Goal: Task Accomplishment & Management: Complete application form

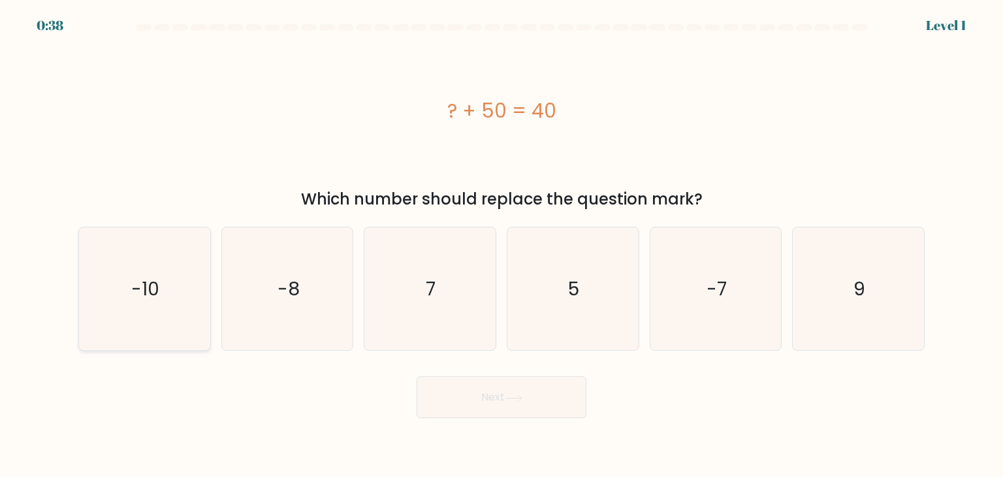
click at [197, 289] on icon "-10" at bounding box center [144, 288] width 123 height 123
click at [502, 245] on input "a. -10" at bounding box center [502, 241] width 1 height 7
radio input "true"
click at [429, 402] on button "Next" at bounding box center [502, 397] width 170 height 42
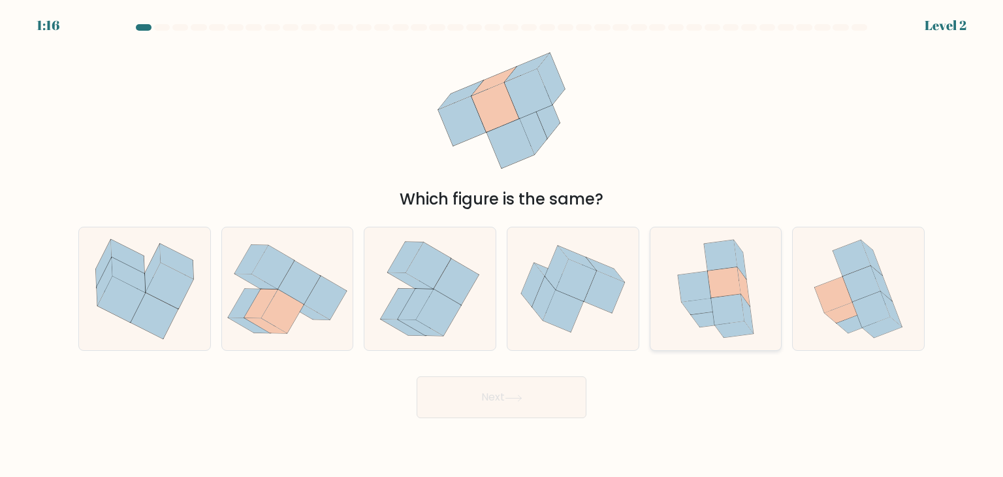
click at [710, 313] on icon at bounding box center [710, 319] width 39 height 16
click at [502, 245] on input "e." at bounding box center [502, 241] width 1 height 7
radio input "true"
click at [567, 395] on button "Next" at bounding box center [502, 397] width 170 height 42
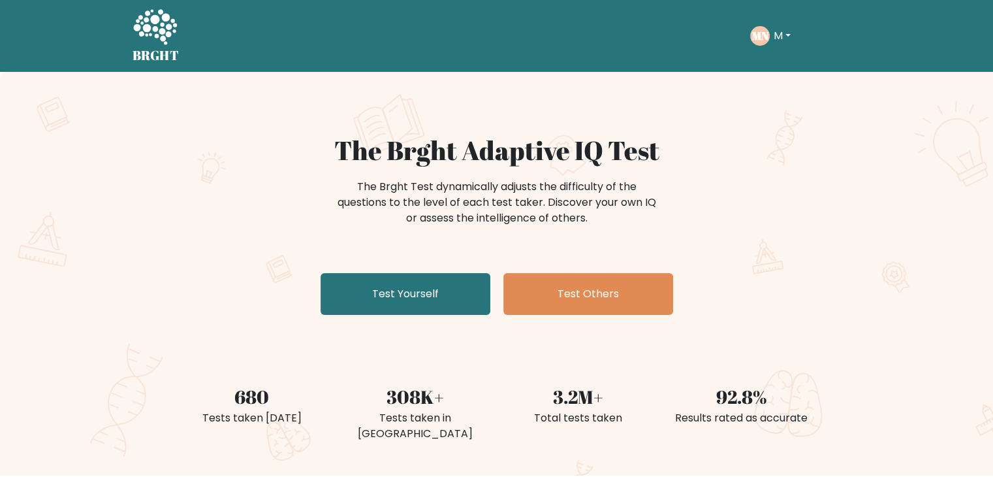
click at [780, 40] on button "M" at bounding box center [782, 35] width 25 height 17
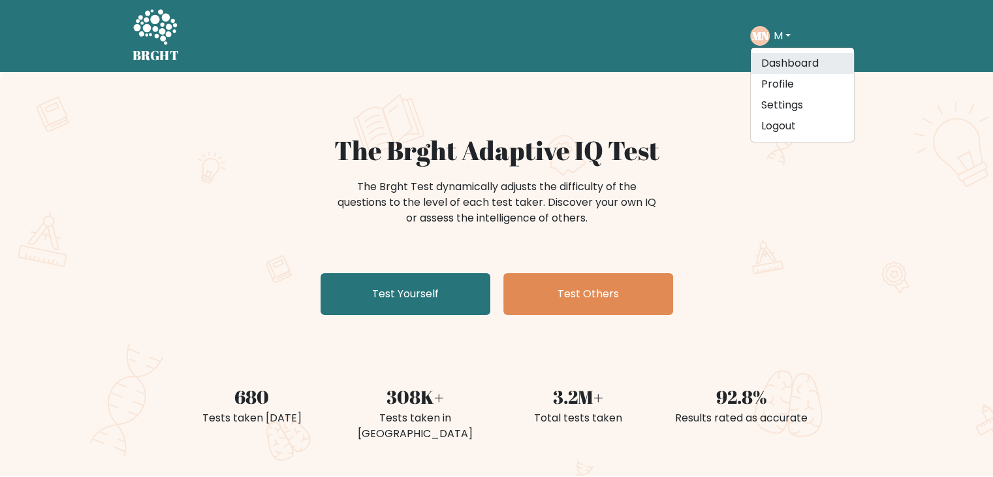
click at [812, 66] on link "Dashboard" at bounding box center [802, 63] width 103 height 21
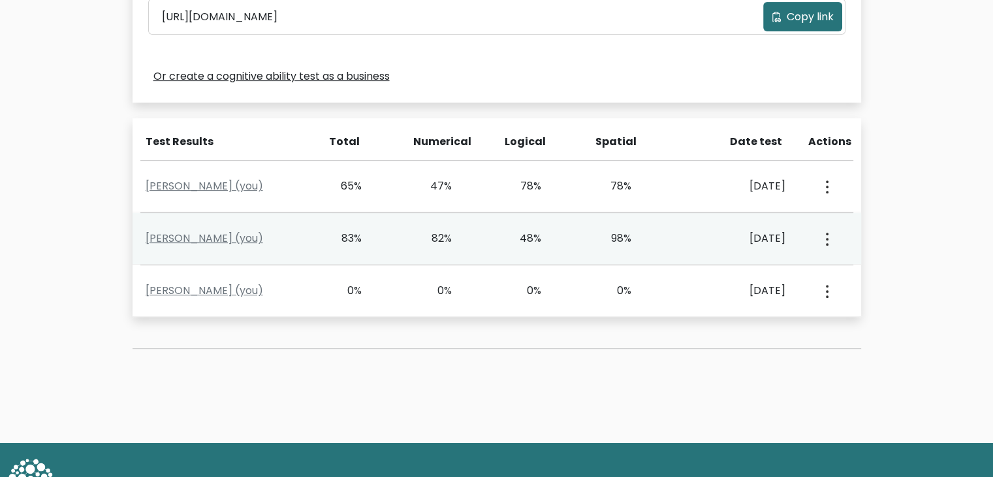
scroll to position [475, 0]
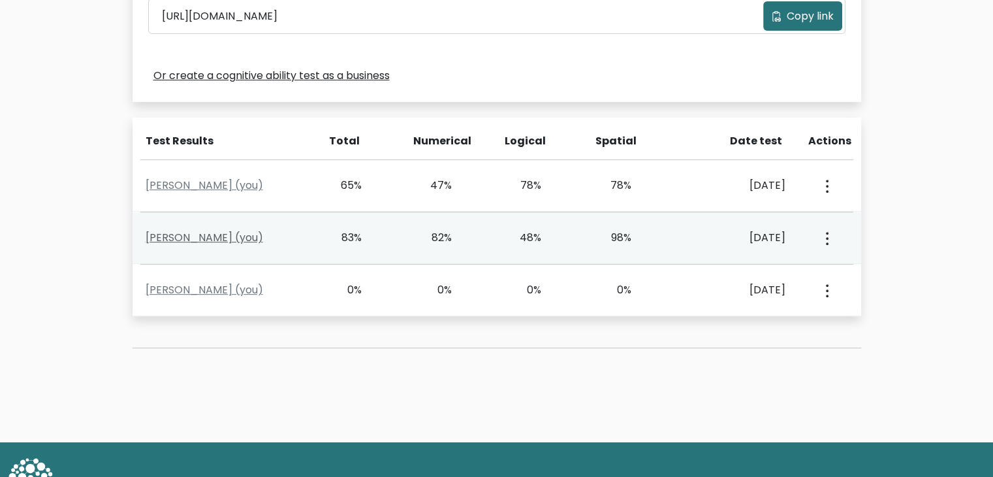
click at [208, 242] on link "M Nihadi (you)" at bounding box center [205, 237] width 118 height 15
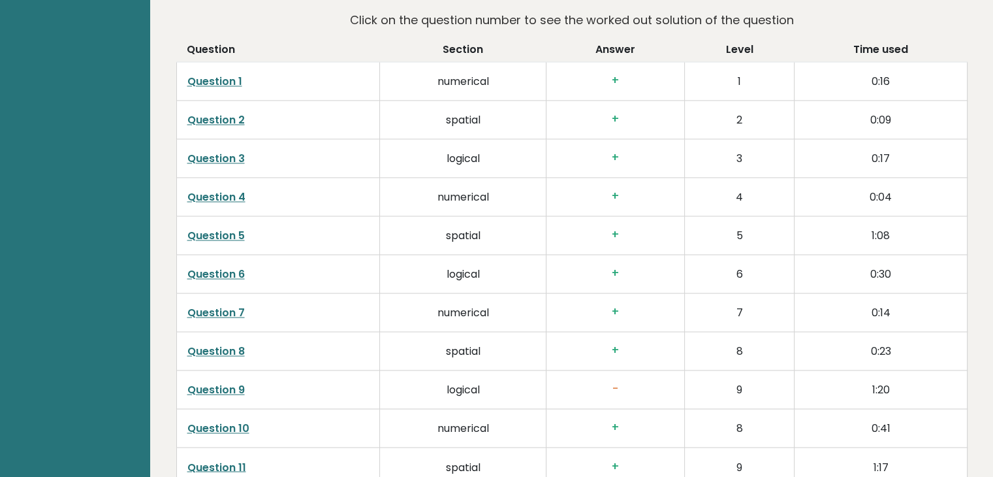
scroll to position [2124, 0]
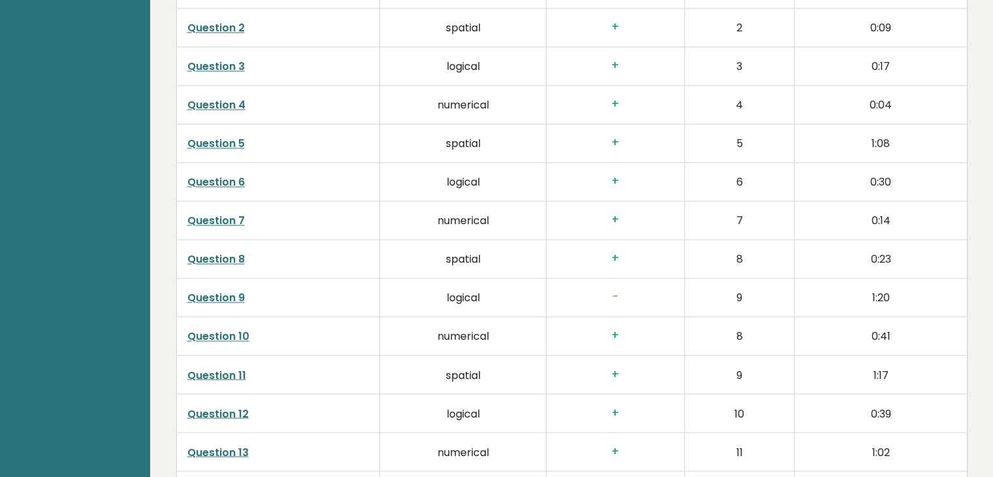
click at [199, 298] on link "Question 9" at bounding box center [215, 297] width 57 height 15
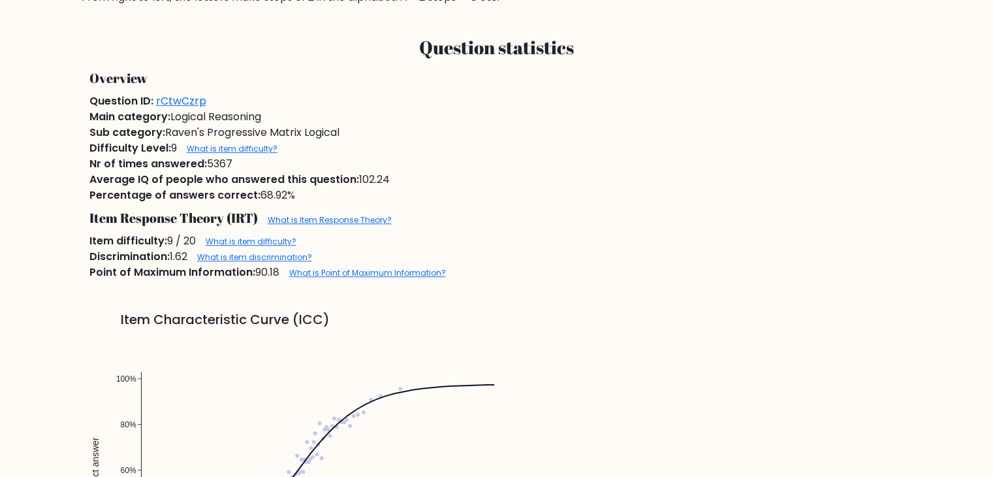
scroll to position [660, 0]
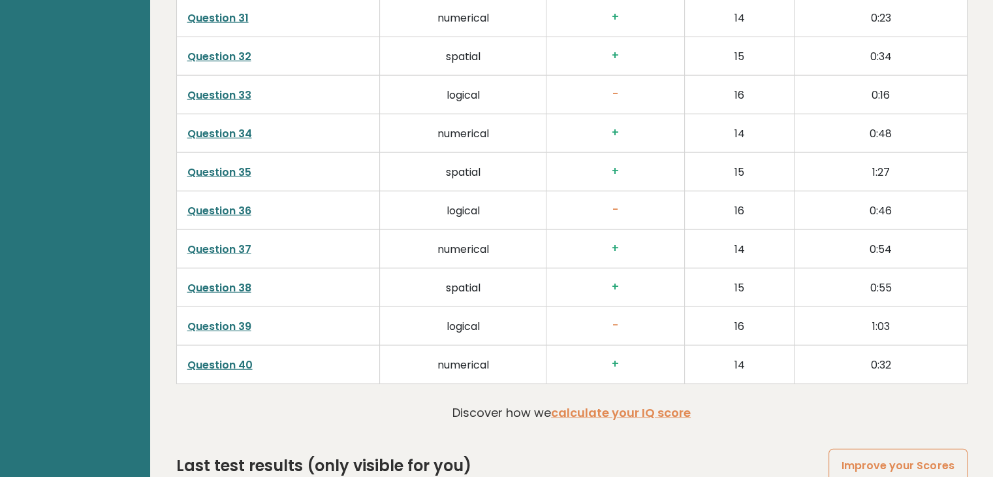
scroll to position [3253, 0]
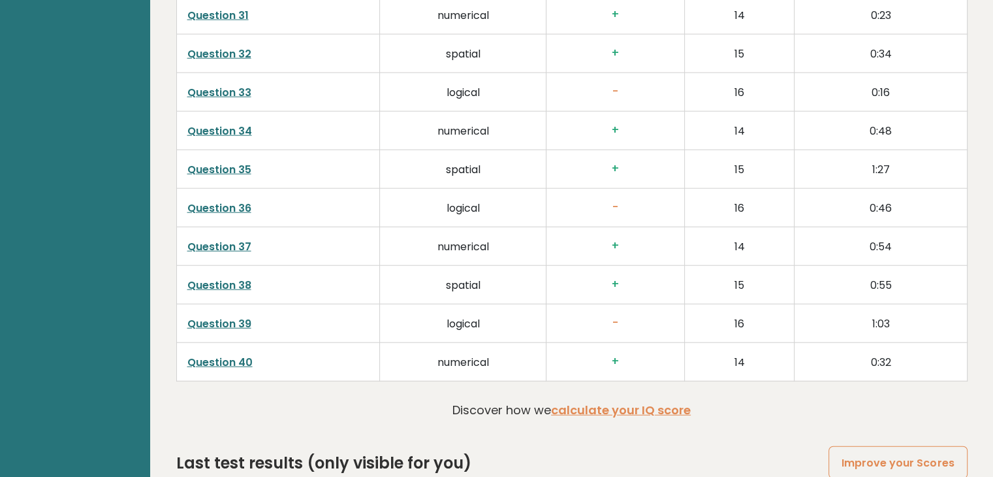
click at [214, 355] on link "Question 40" at bounding box center [219, 362] width 65 height 15
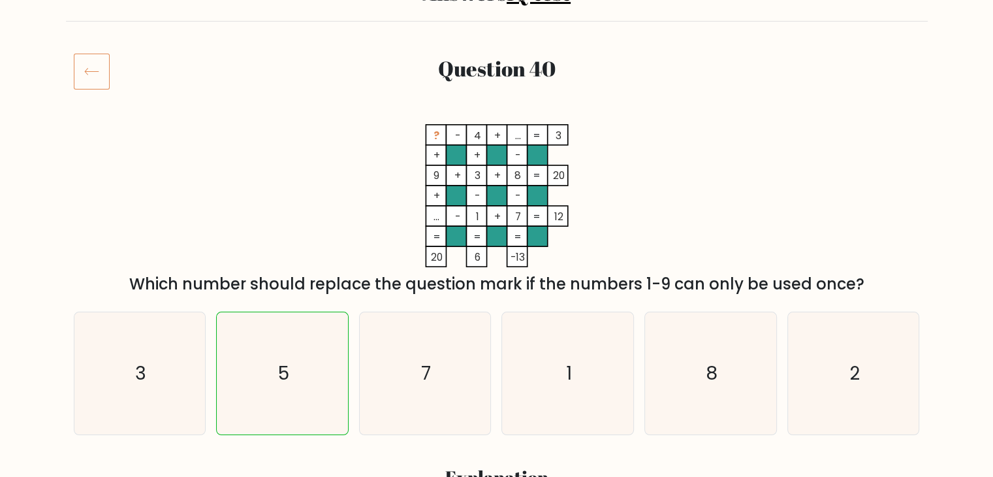
scroll to position [127, 0]
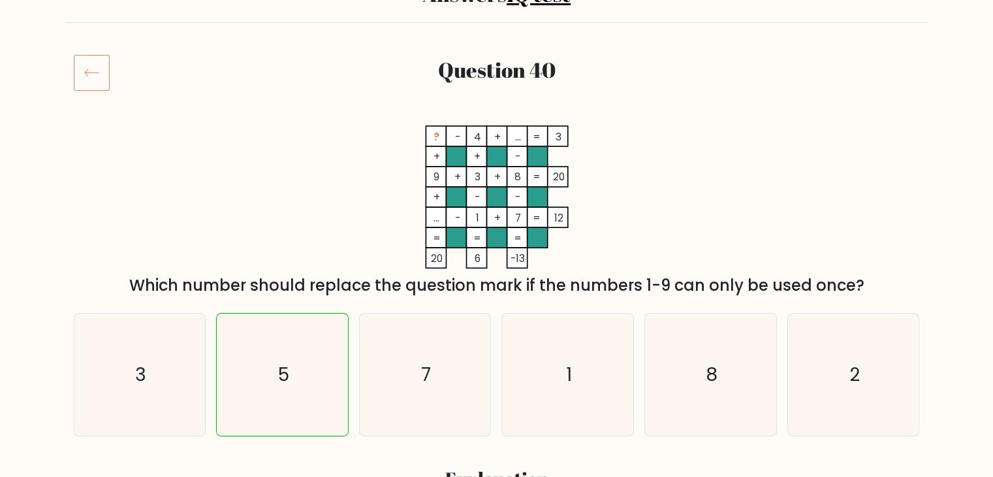
click at [91, 66] on icon at bounding box center [92, 72] width 36 height 37
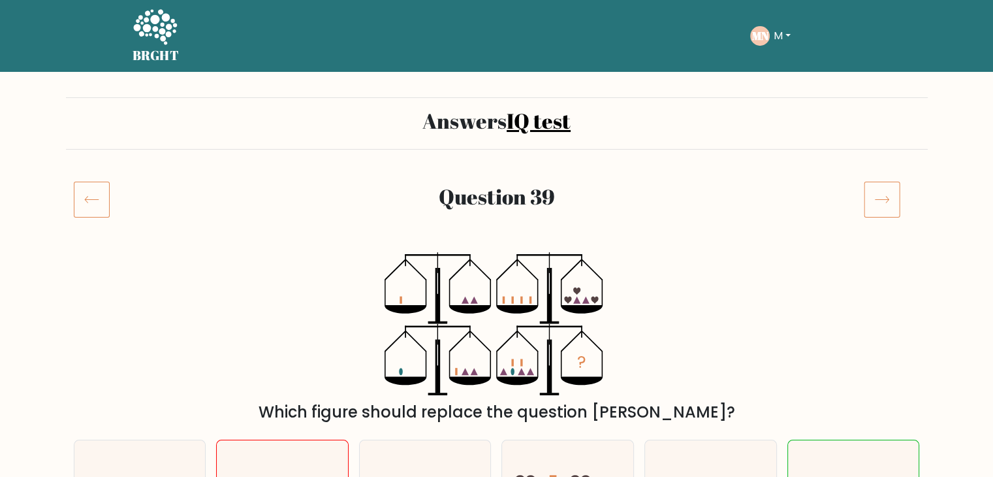
click at [96, 196] on icon at bounding box center [92, 199] width 36 height 37
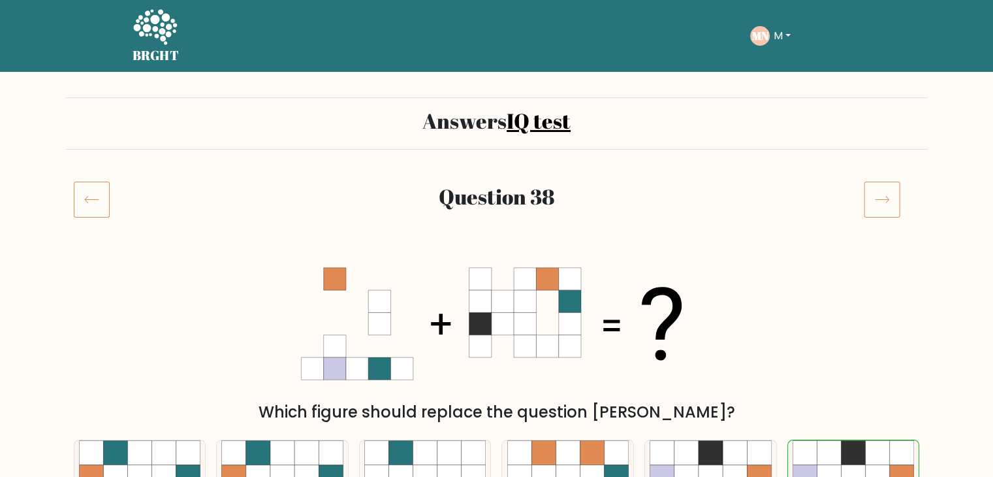
scroll to position [54, 0]
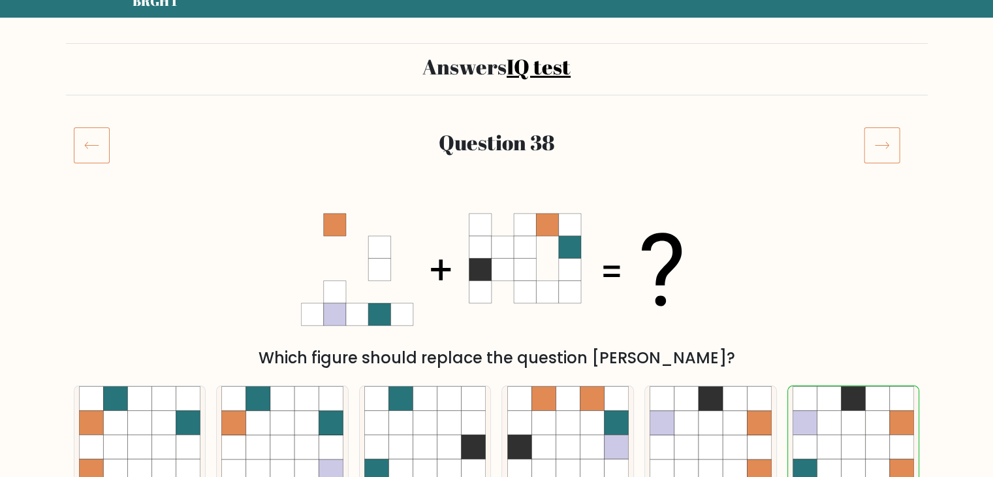
click at [86, 134] on icon at bounding box center [92, 145] width 36 height 37
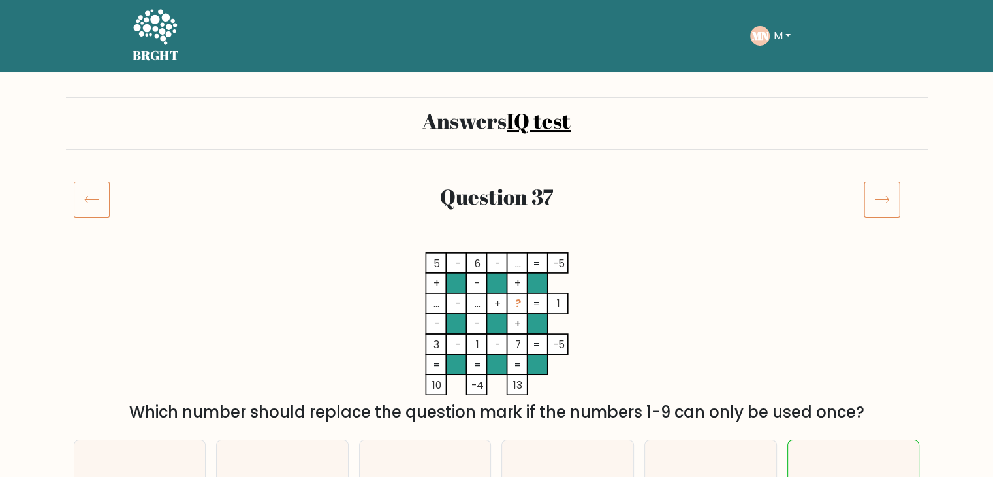
click at [102, 200] on icon at bounding box center [92, 199] width 36 height 37
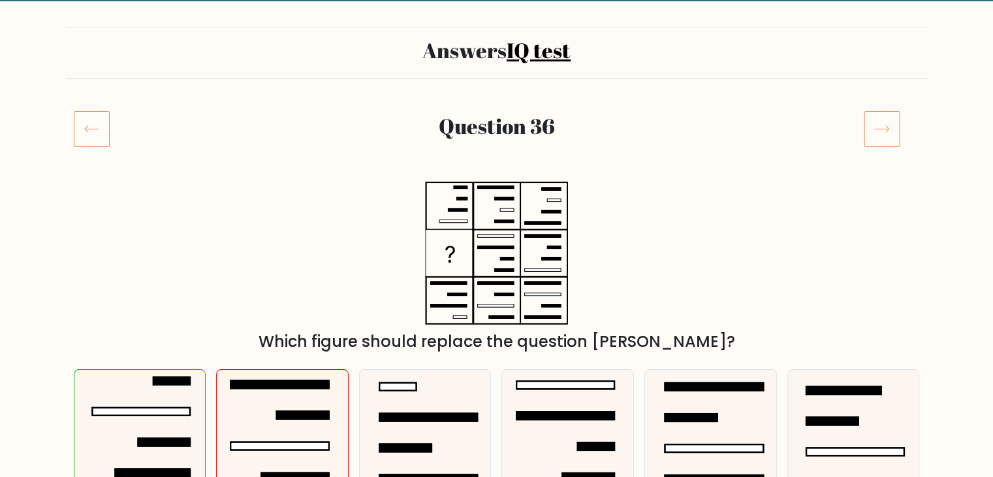
scroll to position [54, 0]
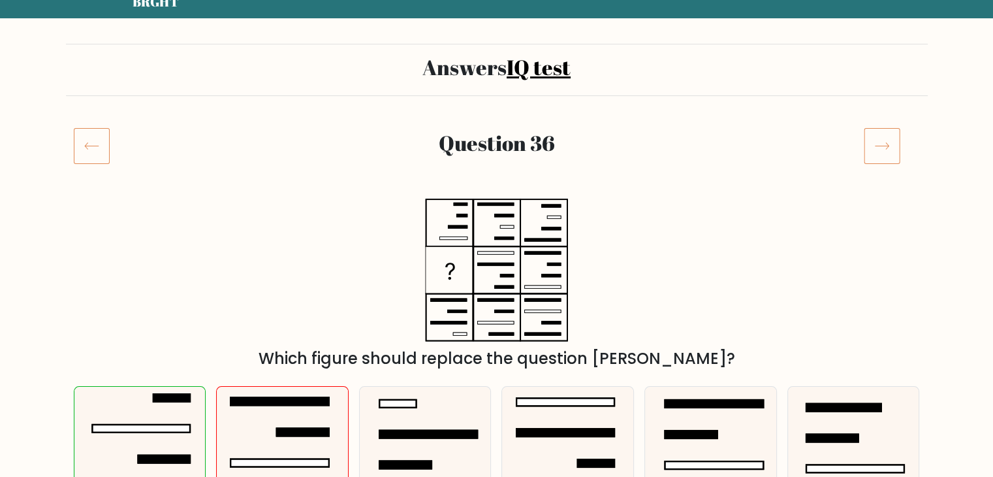
click at [89, 147] on icon at bounding box center [92, 145] width 36 height 37
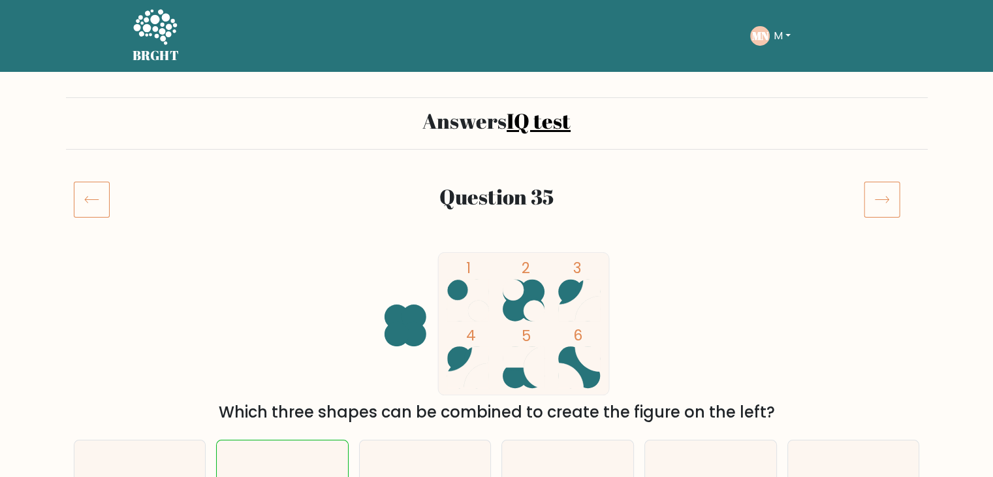
click at [94, 186] on icon at bounding box center [92, 199] width 36 height 37
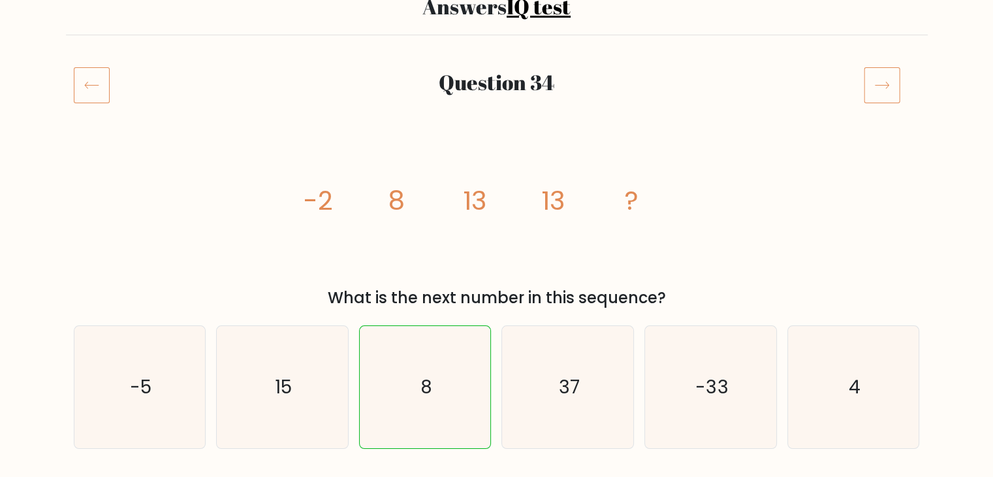
scroll to position [114, 0]
click at [104, 89] on icon at bounding box center [92, 85] width 36 height 37
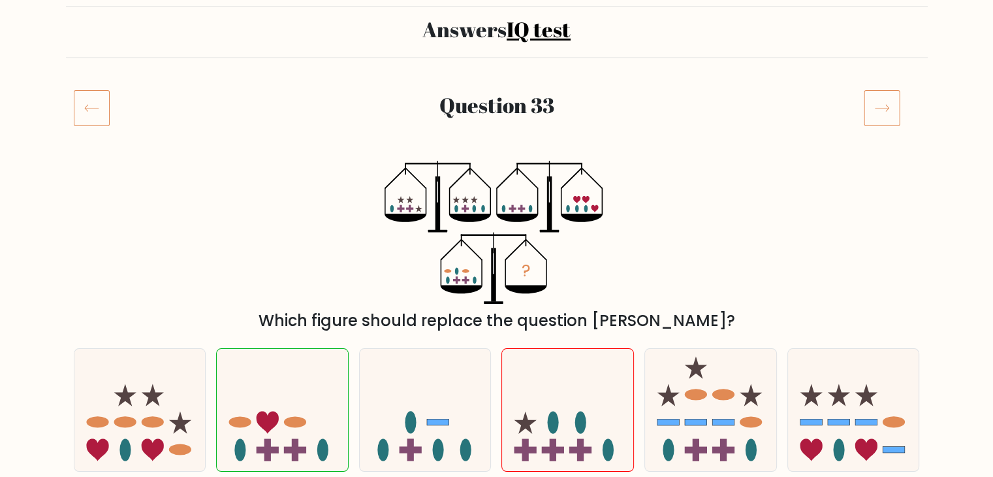
scroll to position [90, 0]
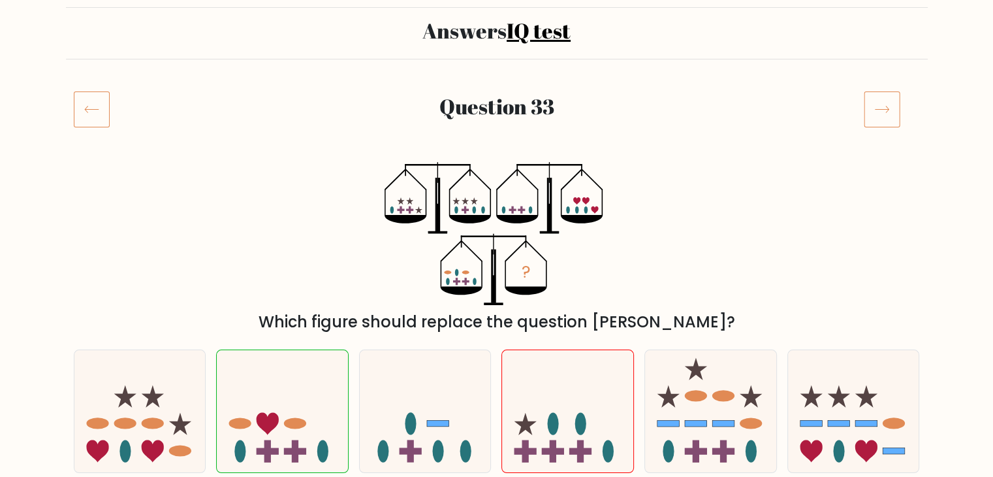
click at [88, 106] on icon at bounding box center [92, 109] width 36 height 37
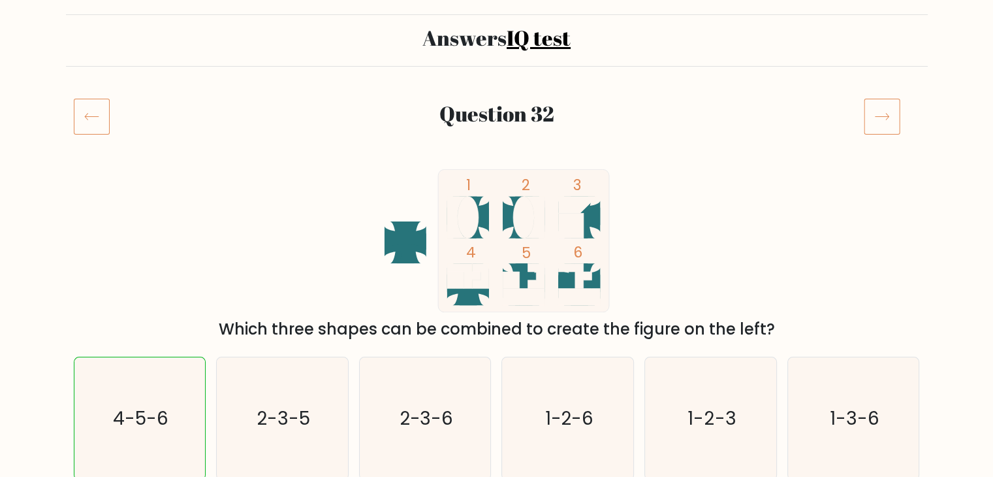
scroll to position [82, 0]
click at [81, 127] on icon at bounding box center [92, 117] width 36 height 37
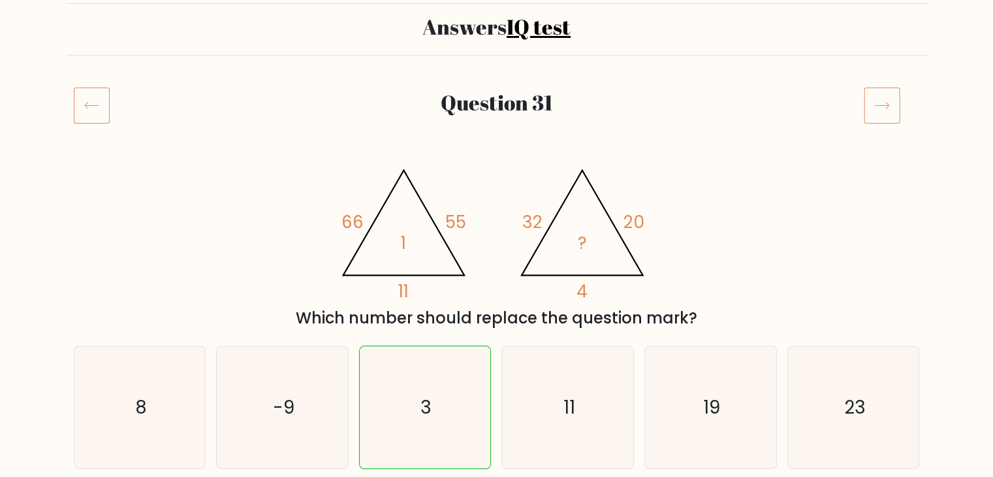
scroll to position [93, 0]
click at [84, 115] on icon at bounding box center [92, 106] width 36 height 37
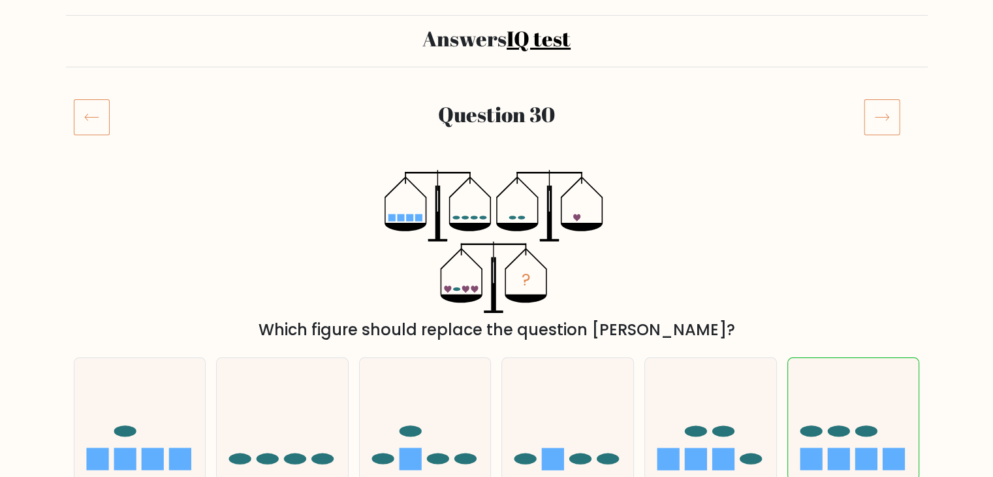
scroll to position [72, 0]
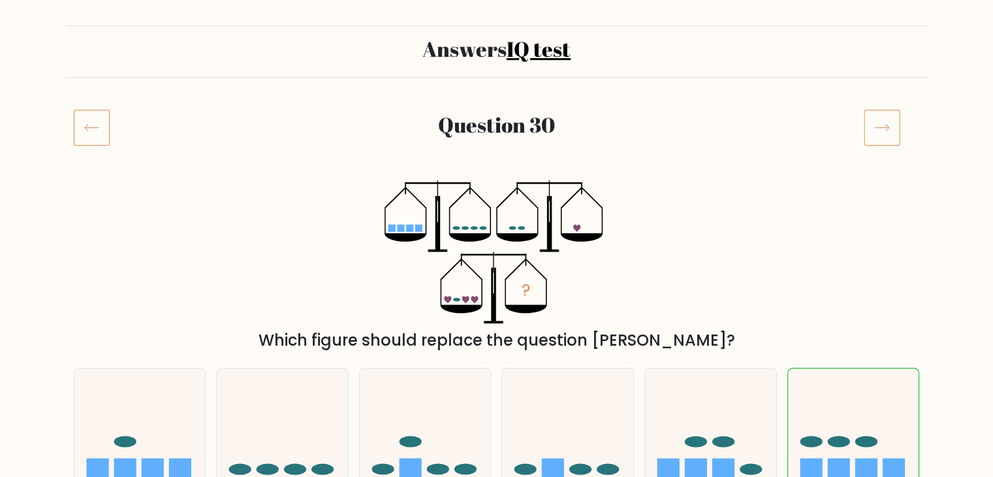
click at [104, 126] on icon at bounding box center [92, 127] width 36 height 37
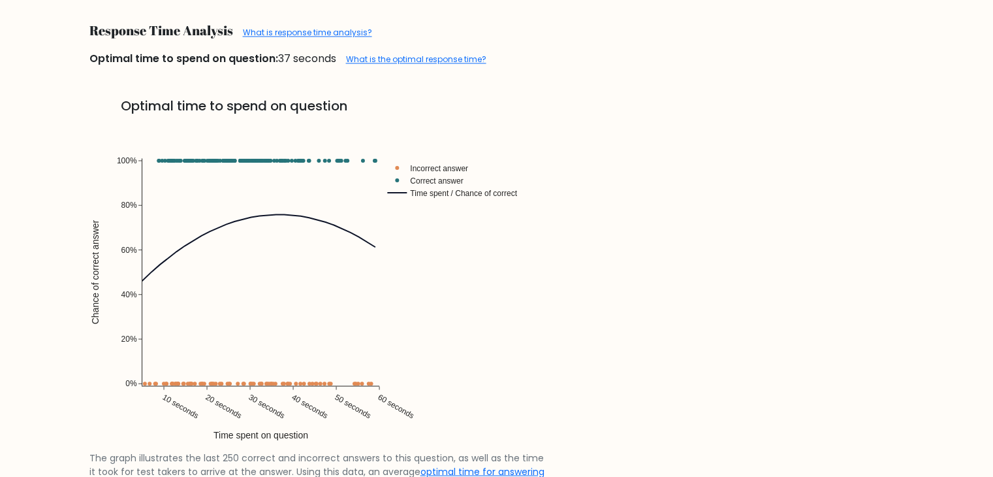
scroll to position [2297, 0]
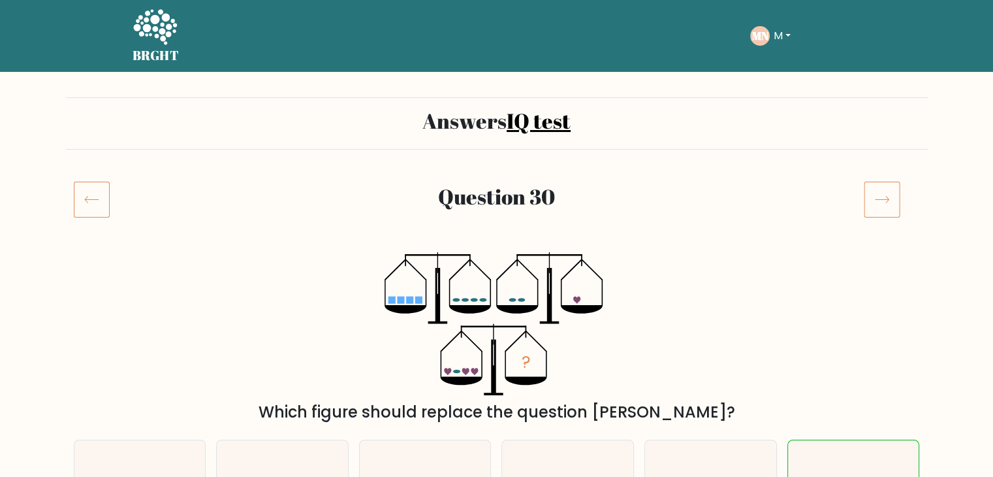
click at [795, 29] on button "M" at bounding box center [782, 35] width 25 height 17
click at [791, 63] on link "Dashboard" at bounding box center [802, 63] width 103 height 21
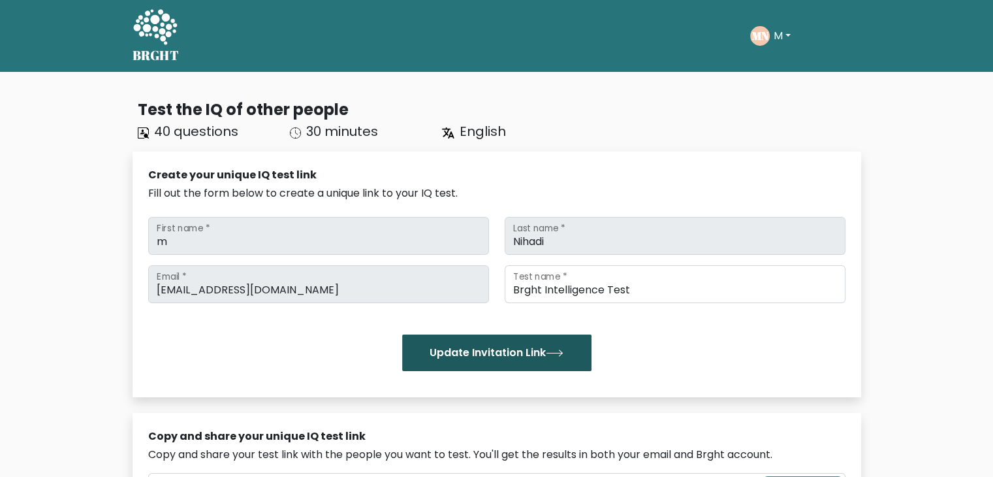
scroll to position [519, 0]
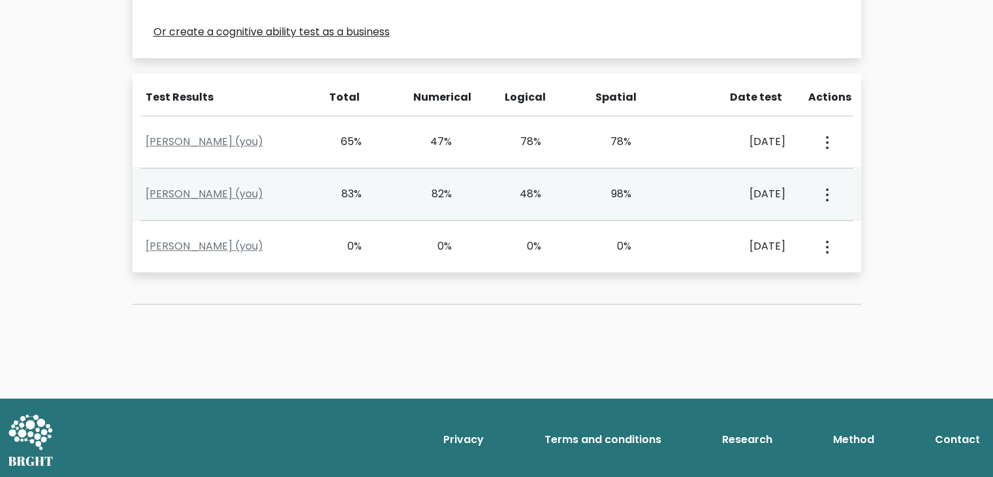
click at [611, 197] on div "98%" at bounding box center [612, 194] width 37 height 16
click at [208, 199] on link "[PERSON_NAME] (you)" at bounding box center [205, 193] width 118 height 15
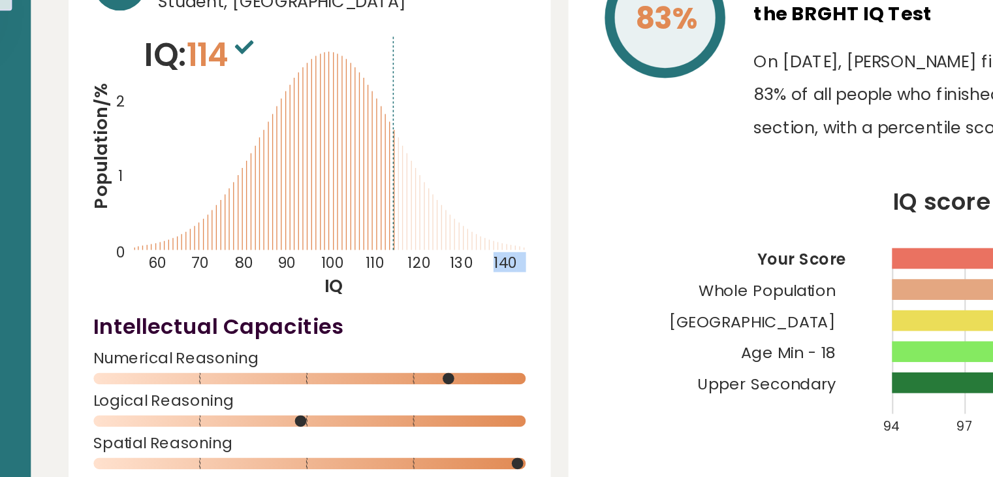
drag, startPoint x: 339, startPoint y: 168, endPoint x: 352, endPoint y: 172, distance: 13.6
click at [352, 172] on icon "Population/% IQ 0 1 2 60 70 80 90 100 110 120 130 140" at bounding box center [305, 182] width 240 height 148
drag, startPoint x: 352, startPoint y: 172, endPoint x: 339, endPoint y: 175, distance: 13.3
click at [339, 175] on icon "Population/% IQ 0 1 2 60 70 80 90 100 110 120 130 140" at bounding box center [305, 182] width 240 height 148
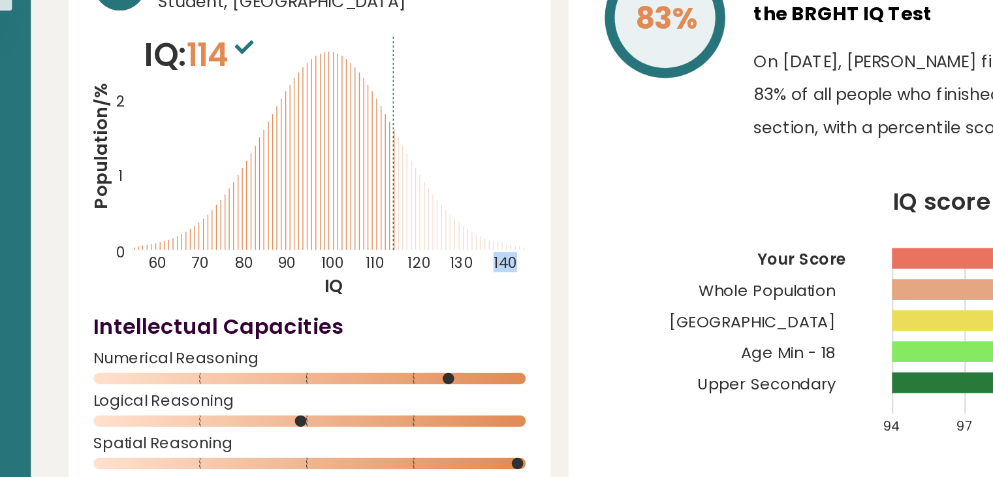
click at [339, 175] on icon "Population/% IQ 0 1 2 60 70 80 90 100 110 120 130 140" at bounding box center [305, 182] width 240 height 148
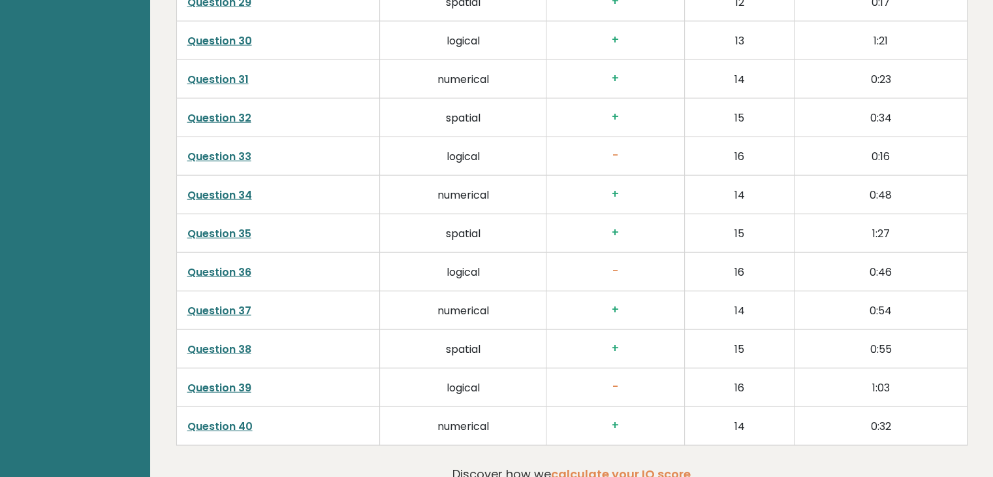
scroll to position [3466, 0]
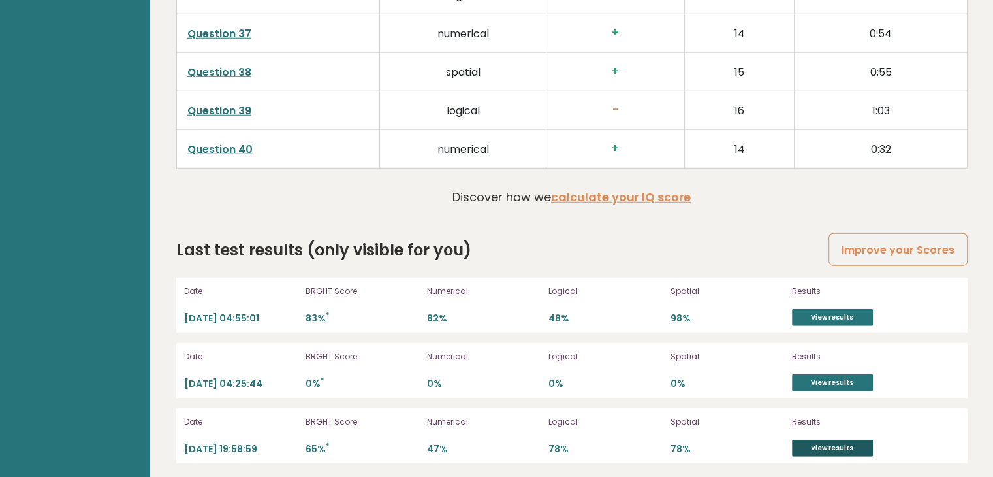
click at [816, 439] on link "View results" at bounding box center [832, 447] width 81 height 17
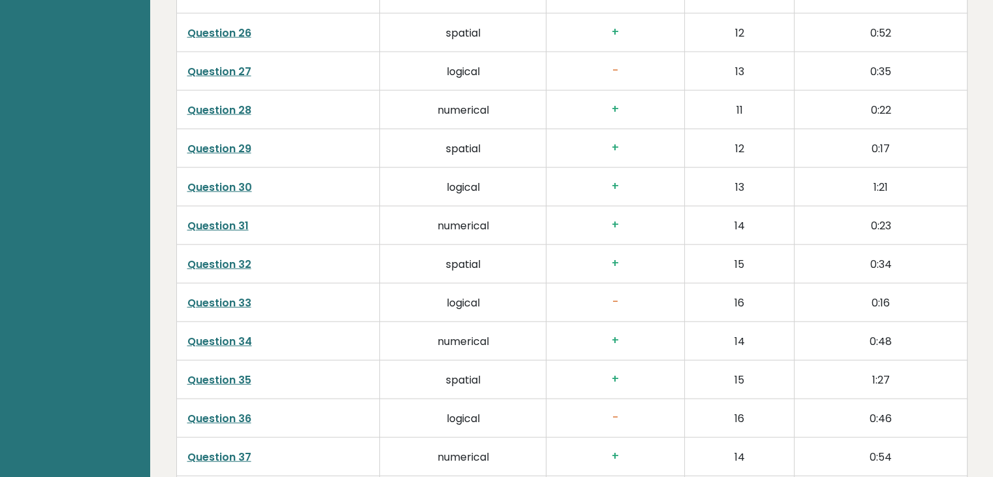
scroll to position [3039, 0]
